Goal: Transaction & Acquisition: Purchase product/service

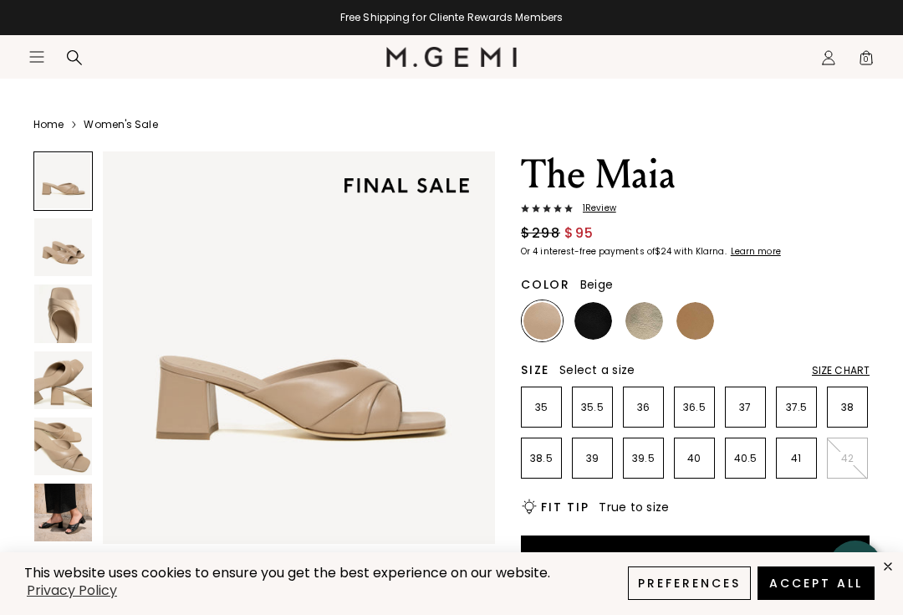
scroll to position [24, 0]
click at [60, 310] on img at bounding box center [63, 314] width 58 height 58
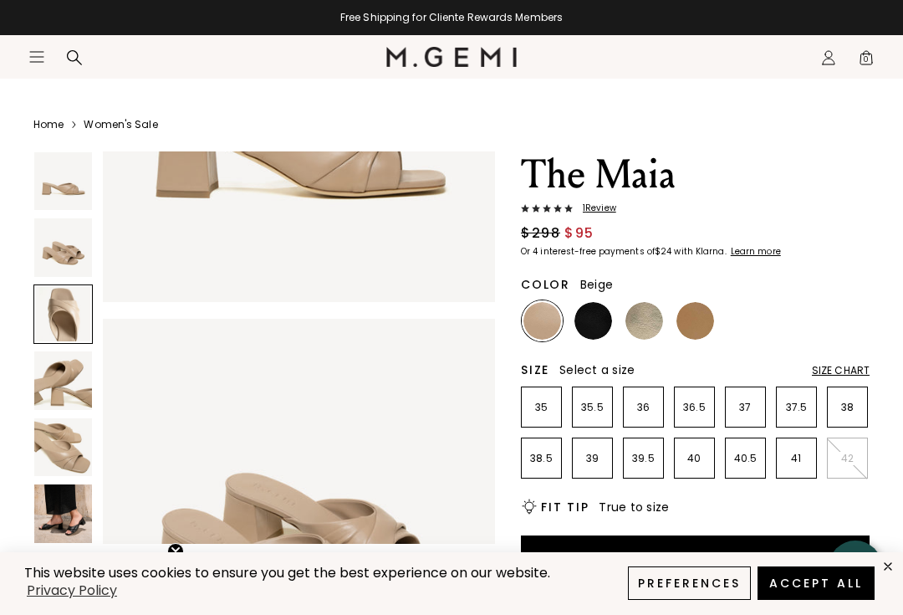
scroll to position [817, 0]
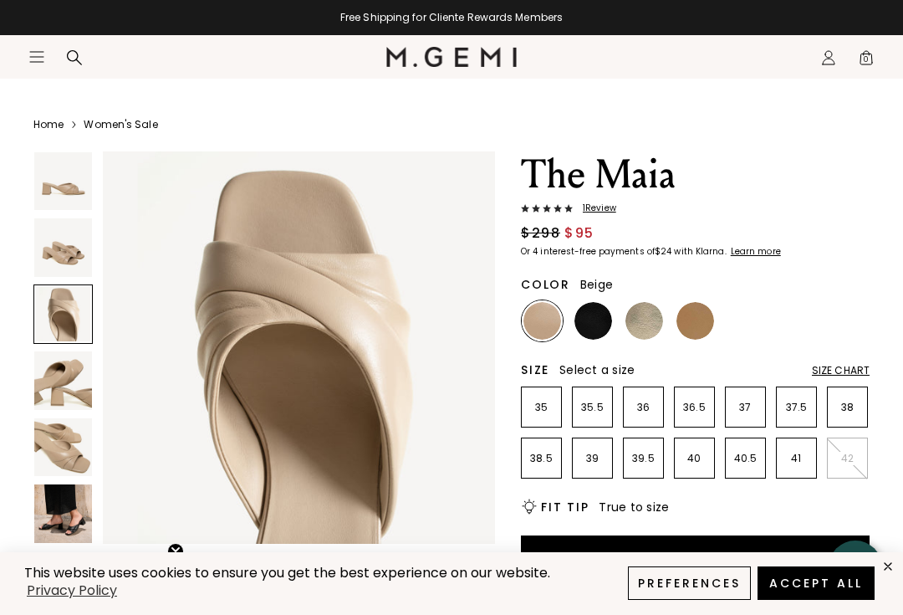
click at [68, 369] on img at bounding box center [63, 380] width 58 height 58
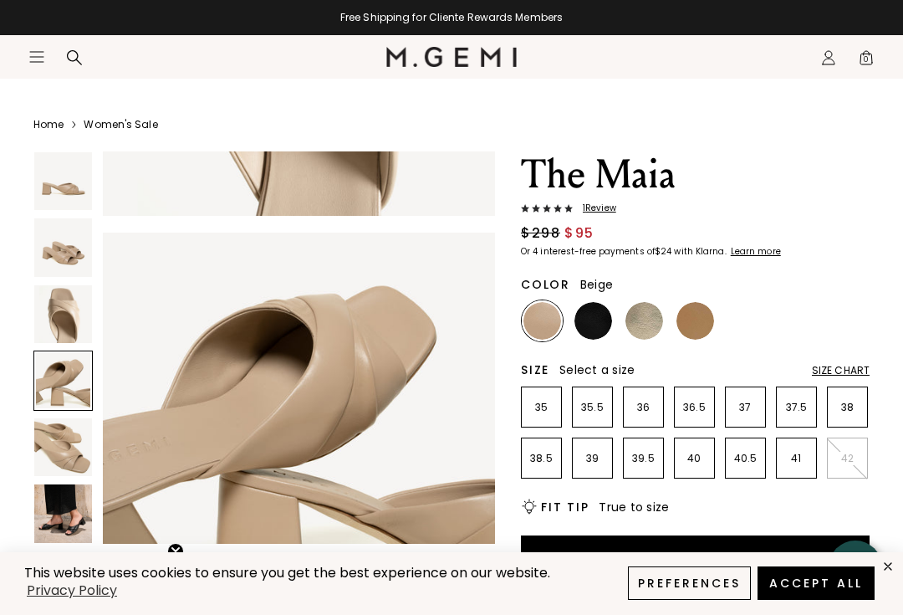
scroll to position [1226, 0]
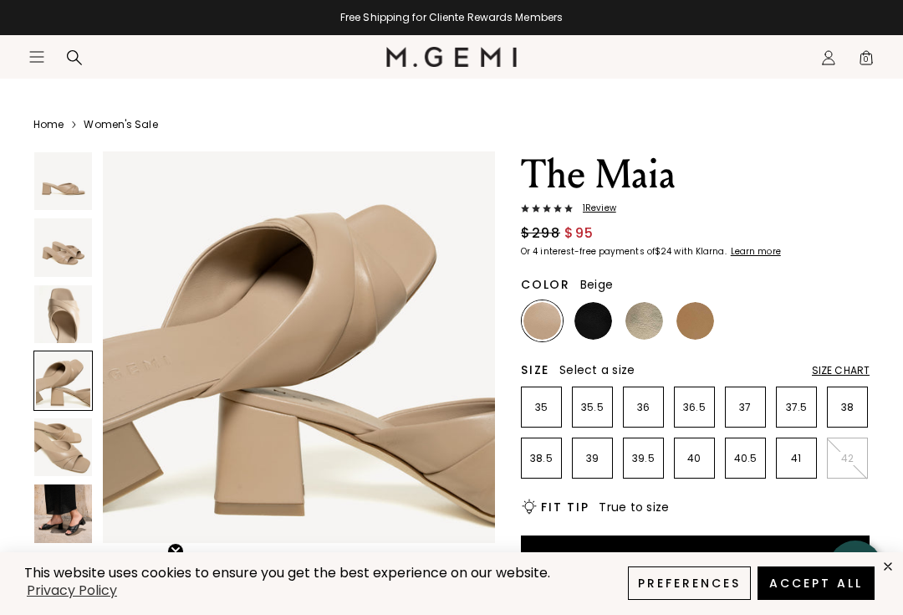
click at [66, 507] on img at bounding box center [63, 513] width 58 height 58
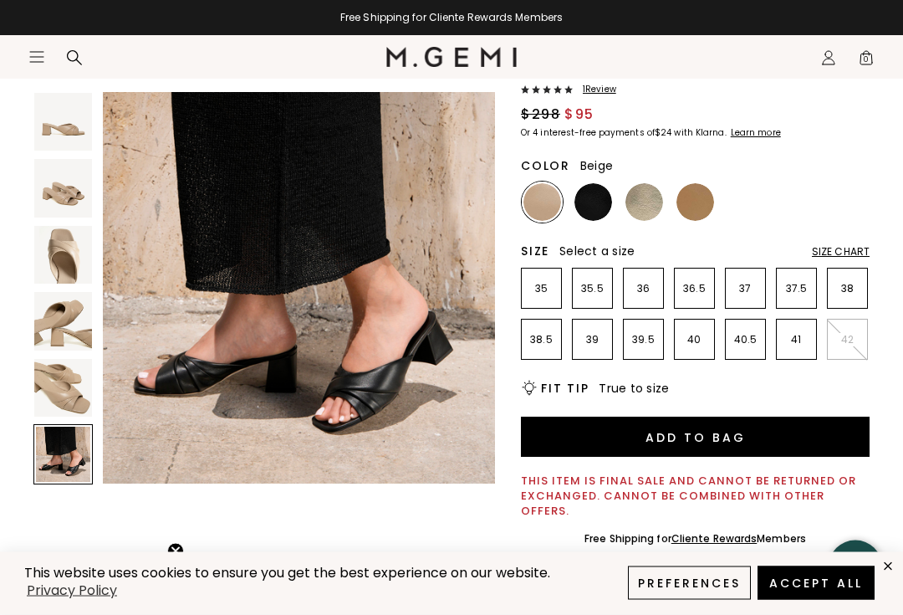
scroll to position [143, 0]
click at [552, 340] on p "38.5" at bounding box center [541, 339] width 39 height 13
click at [841, 246] on div "Size Chart" at bounding box center [841, 251] width 58 height 13
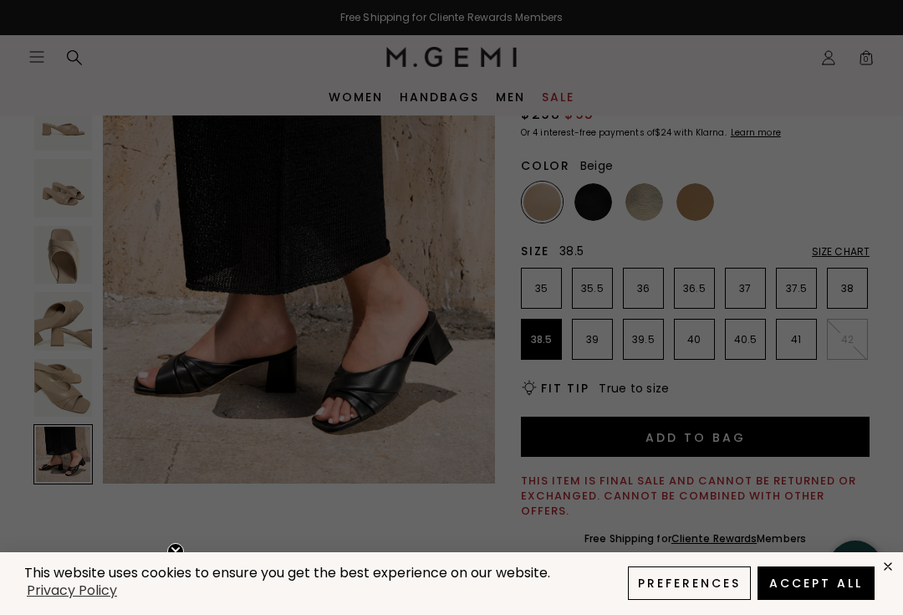
scroll to position [0, 0]
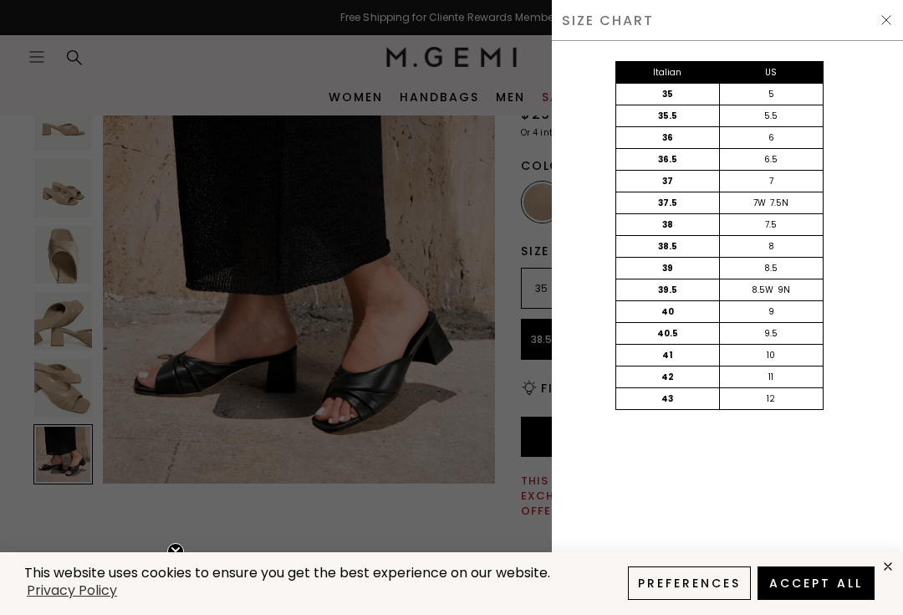
click at [899, 41] on div "Italian US 35 5 35.5 5.5 36 6 36.5 6.5 37 7 37.5 7W 7.5N 38 7.5 38.5 8 39 8.5 3…" at bounding box center [727, 328] width 351 height 574
click at [891, 13] on img at bounding box center [886, 19] width 13 height 13
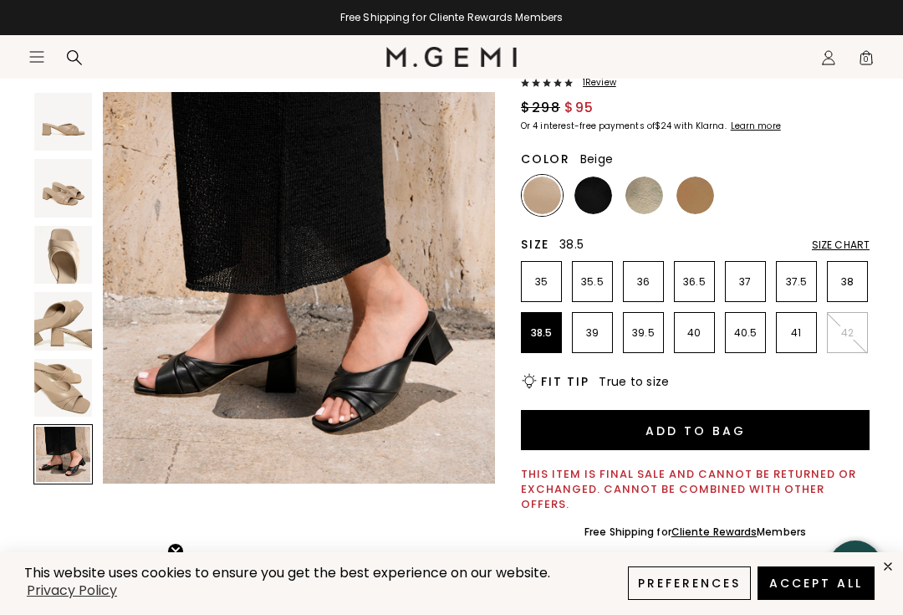
scroll to position [151, 0]
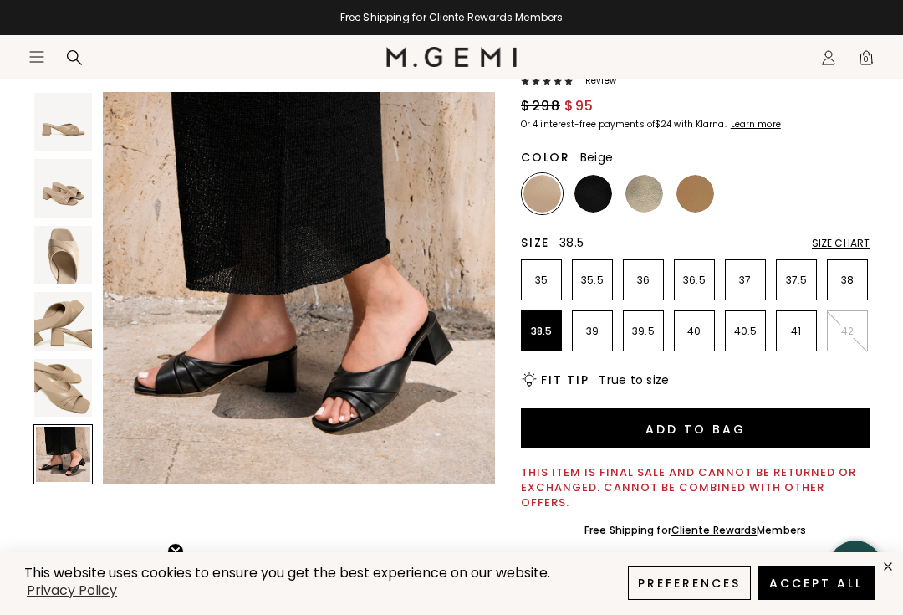
click at [699, 437] on button "Add to Bag" at bounding box center [695, 428] width 349 height 40
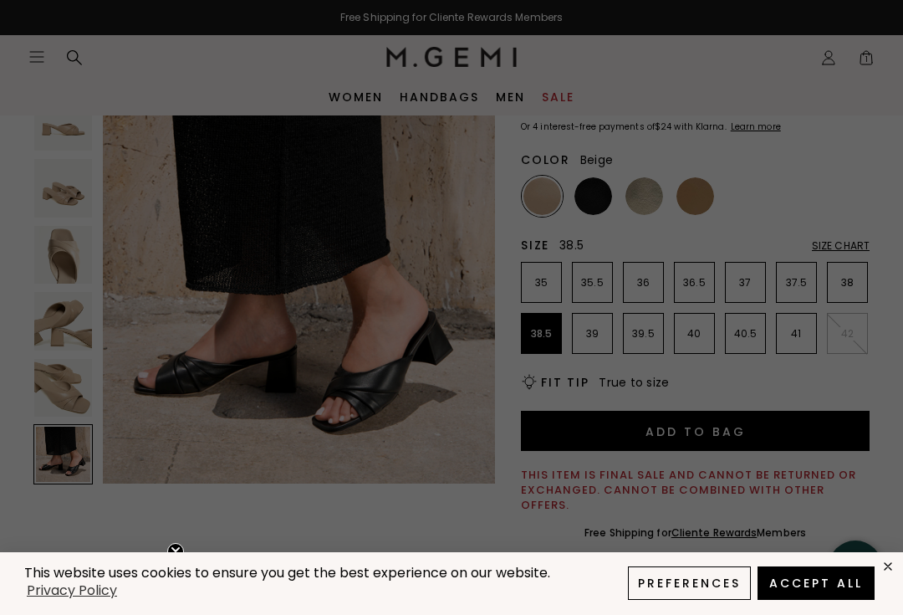
scroll to position [0, 0]
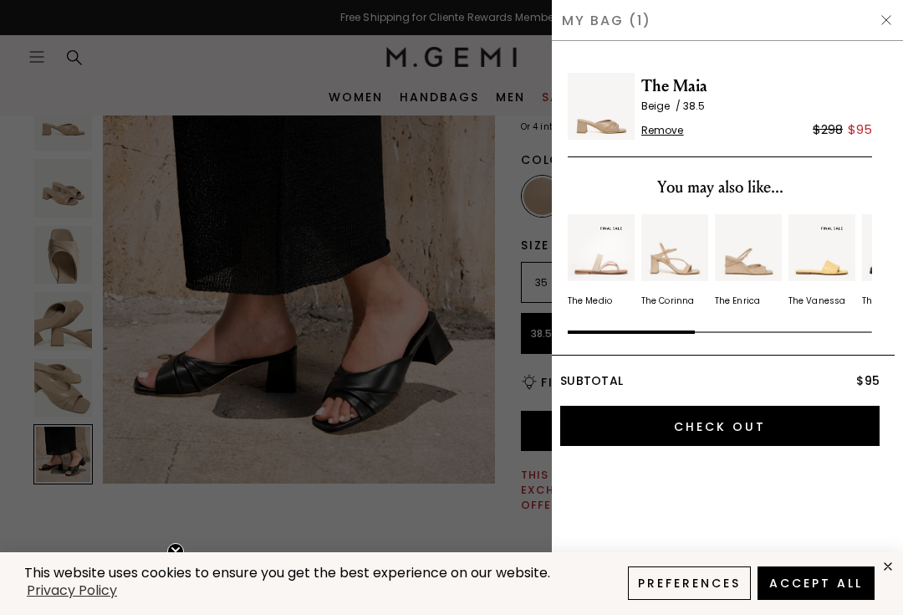
click at [878, 34] on div "My Bag (1)" at bounding box center [727, 20] width 351 height 41
click at [884, 26] on img at bounding box center [886, 19] width 13 height 13
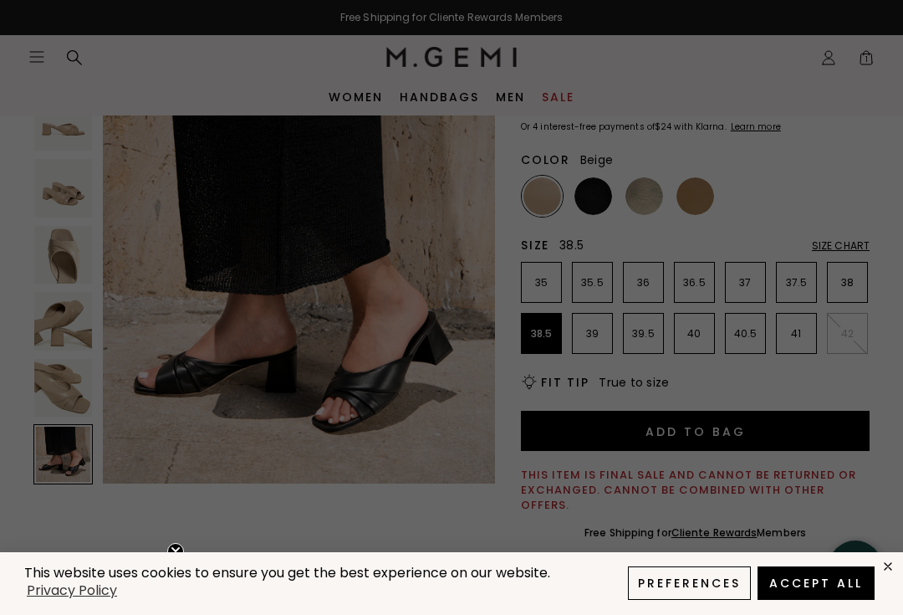
scroll to position [151, 0]
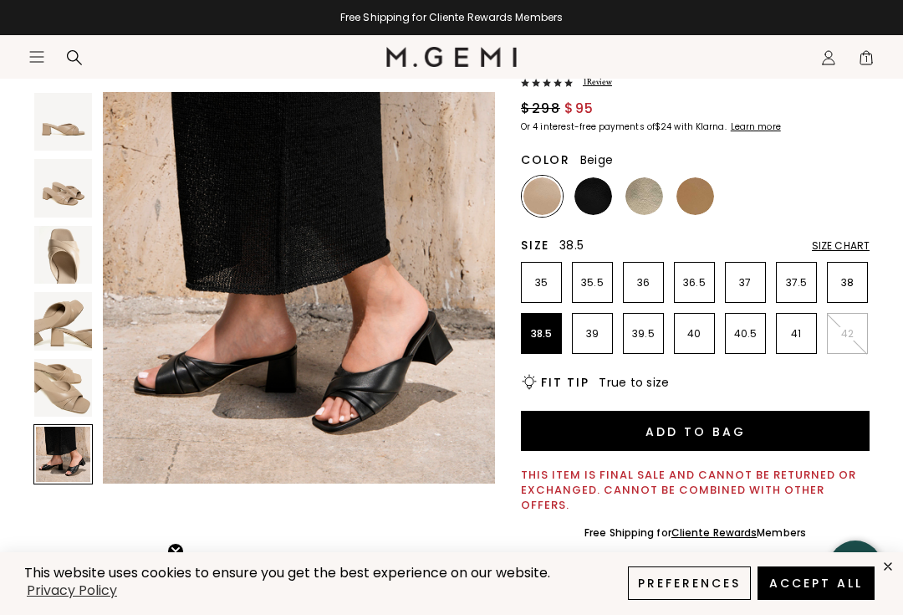
click at [590, 201] on img at bounding box center [594, 196] width 38 height 38
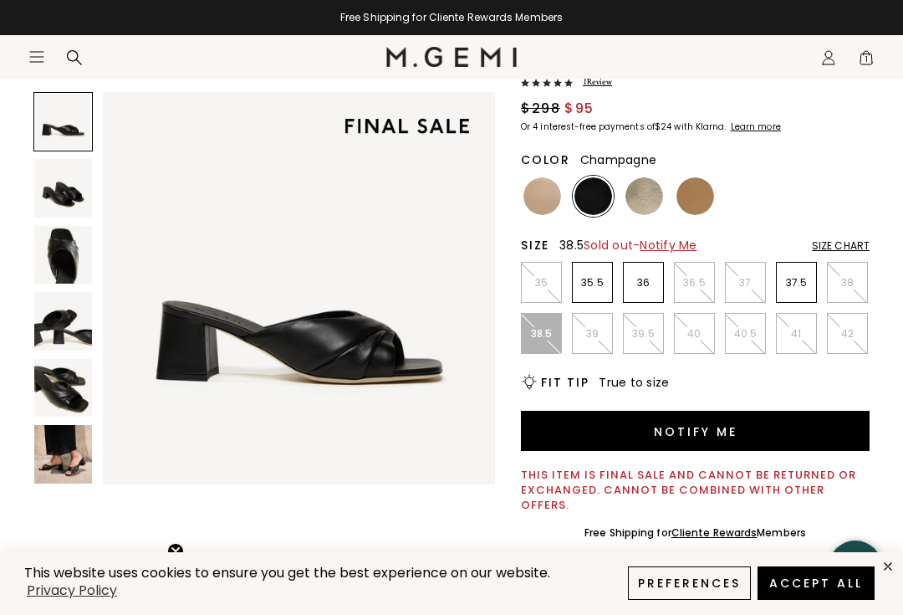
click at [647, 207] on img at bounding box center [645, 196] width 38 height 38
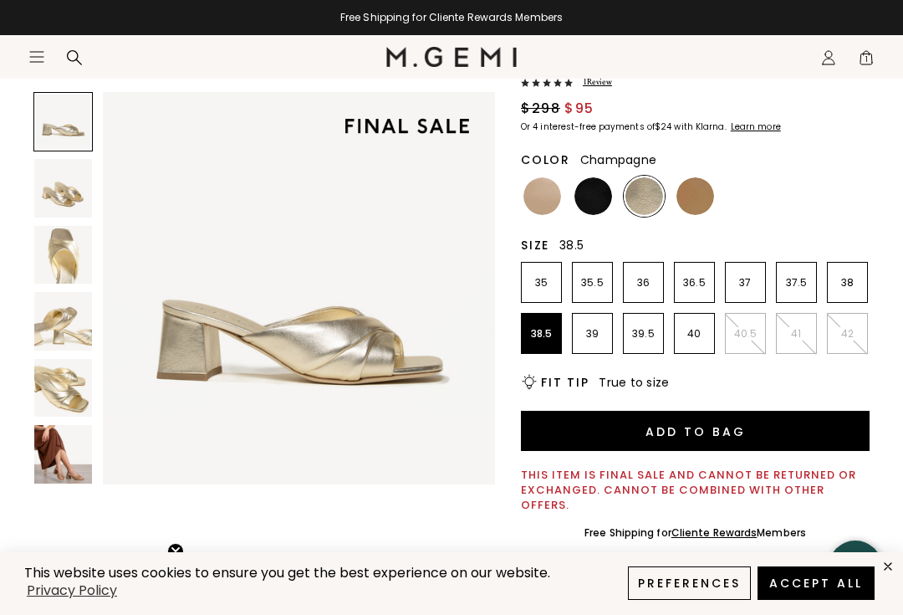
click at [702, 200] on img at bounding box center [696, 196] width 38 height 38
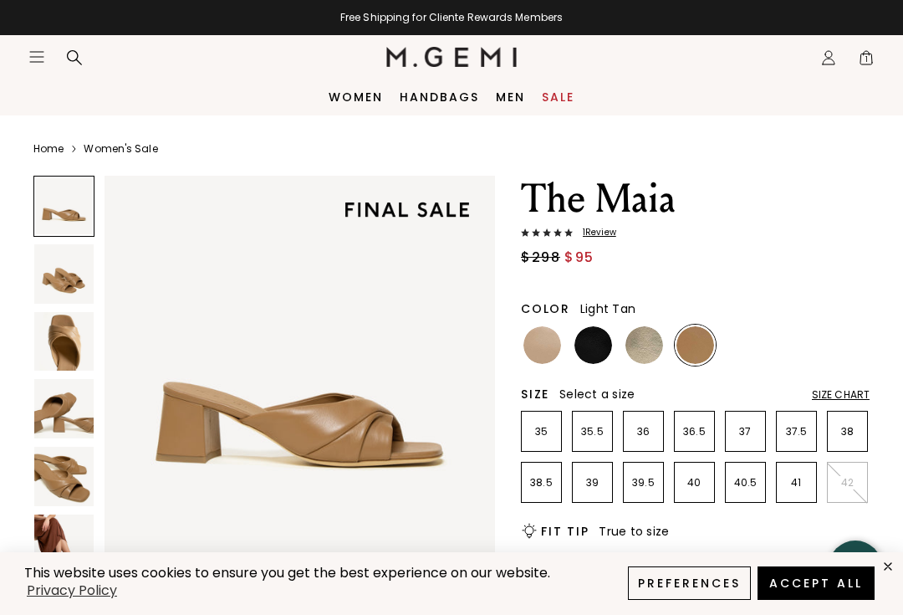
scroll to position [25, 0]
